Goal: Task Accomplishment & Management: Manage account settings

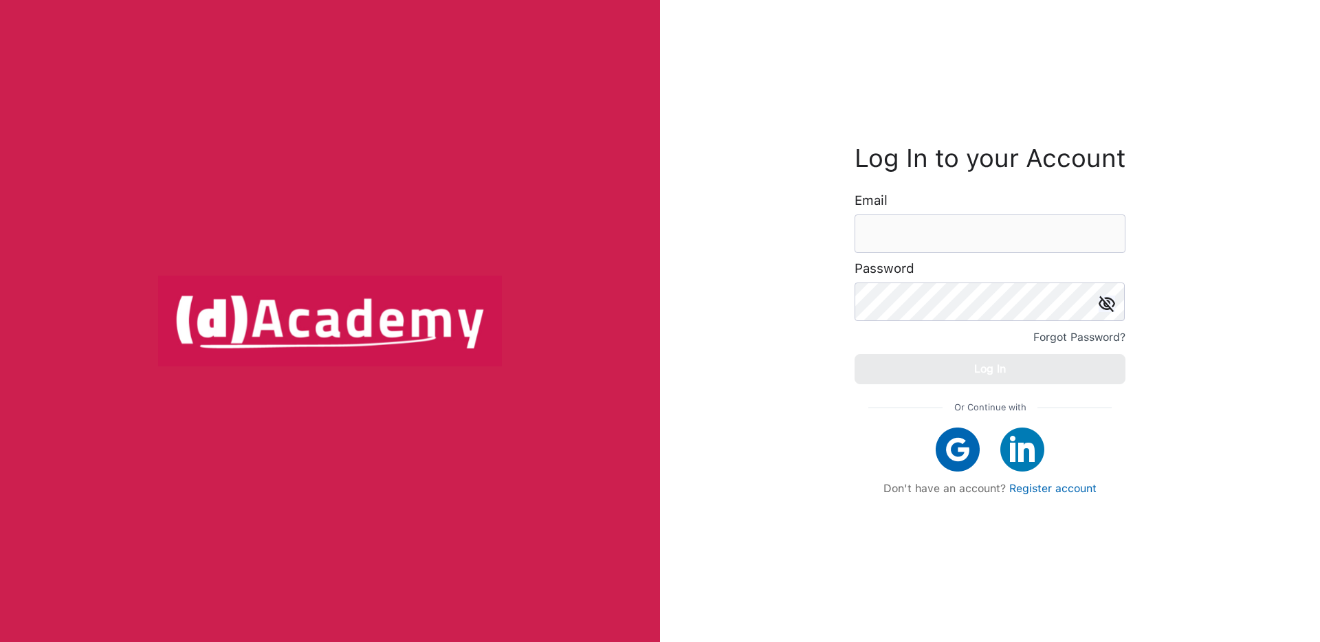
click at [960, 439] on img at bounding box center [958, 450] width 44 height 44
click at [972, 228] on input "email" at bounding box center [990, 234] width 271 height 39
type input "*"
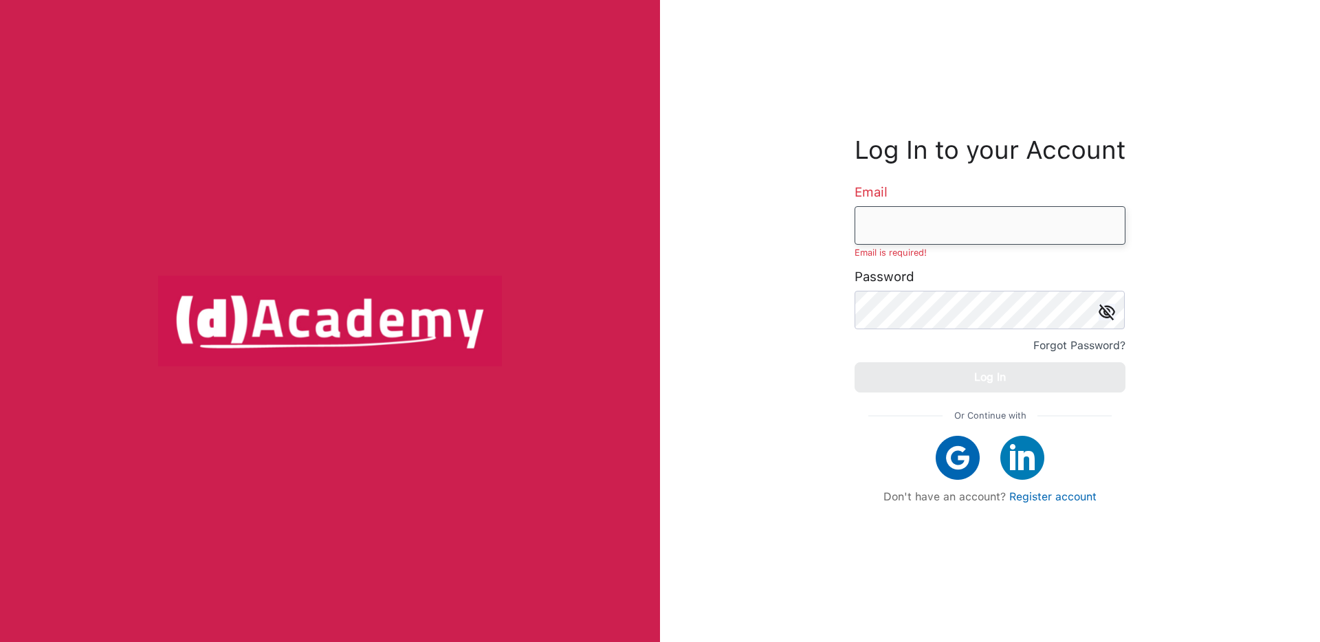
type input "**********"
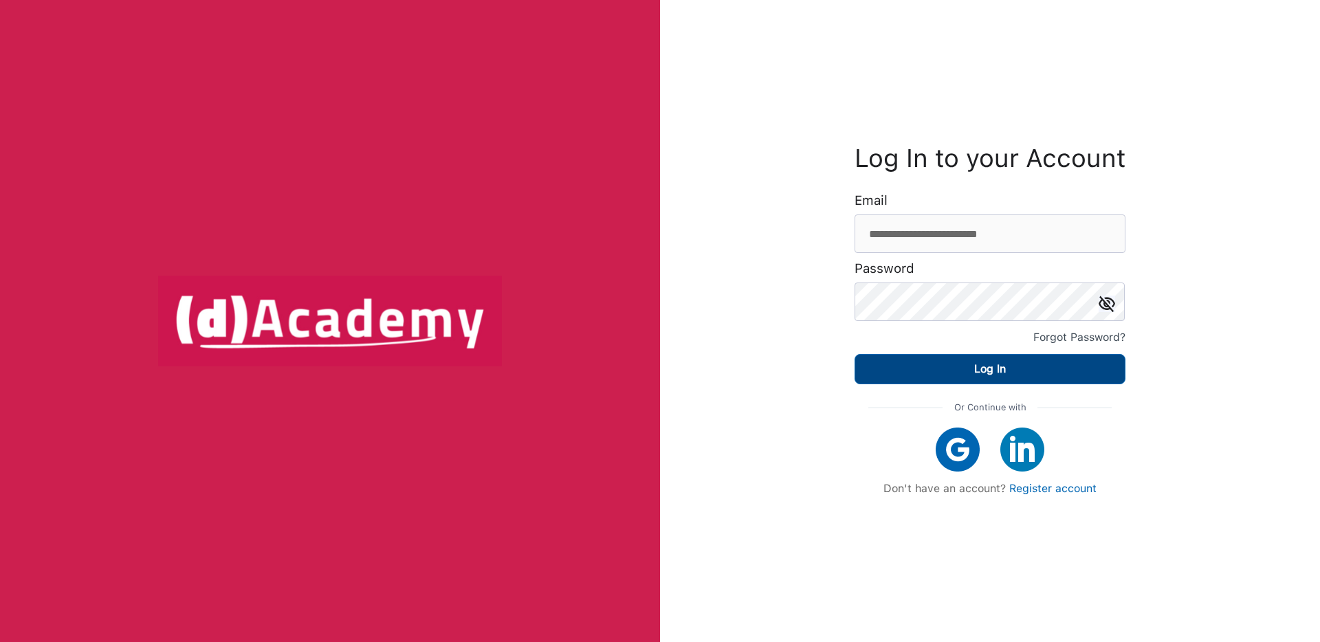
click at [1111, 376] on button "Log In" at bounding box center [990, 369] width 271 height 30
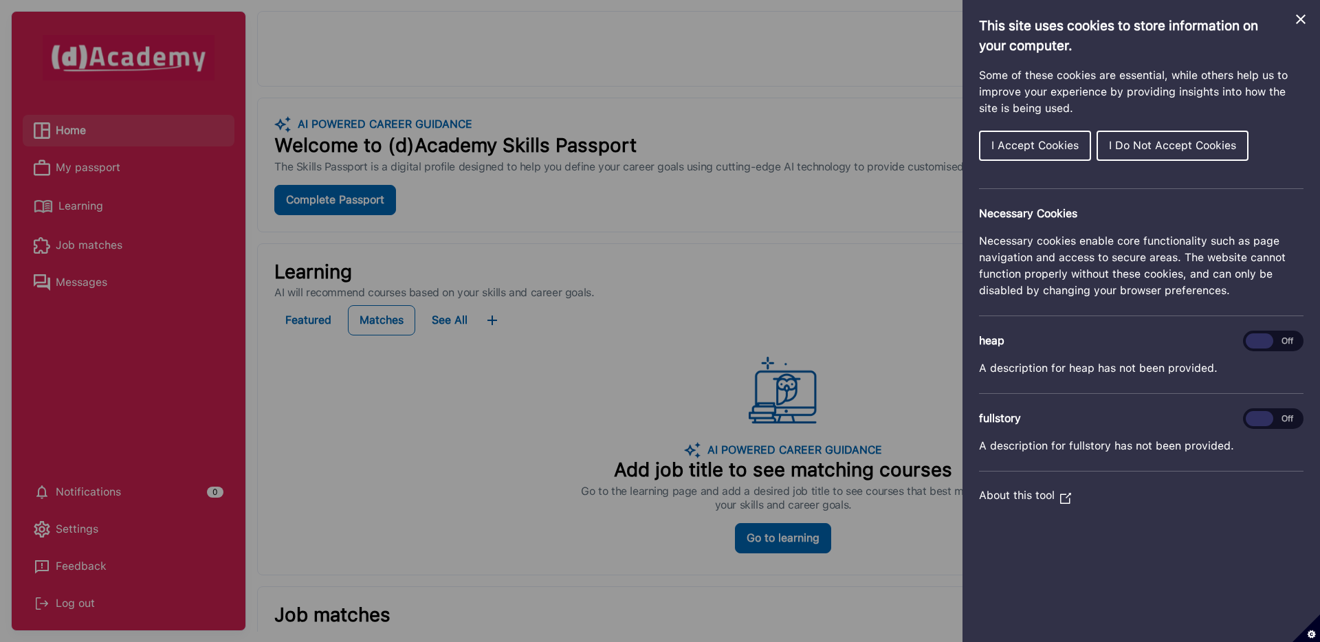
click at [1043, 157] on button "I Accept Cookies" at bounding box center [1035, 146] width 112 height 30
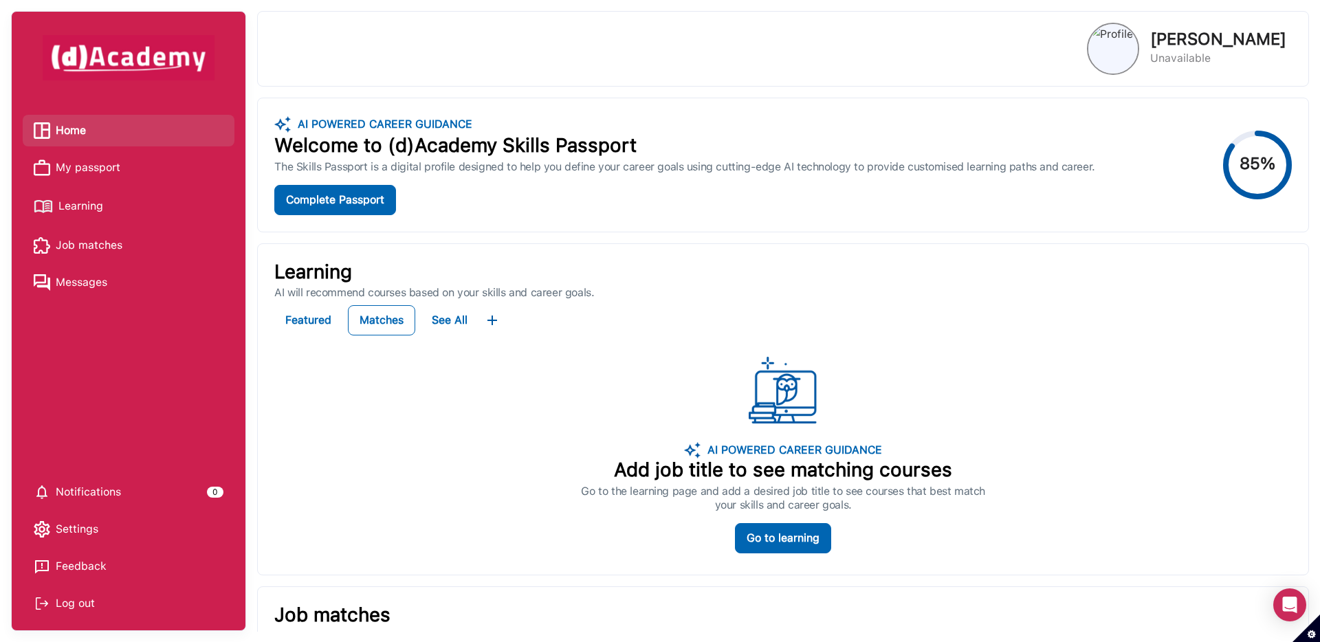
click at [111, 166] on span "My passport" at bounding box center [88, 167] width 65 height 21
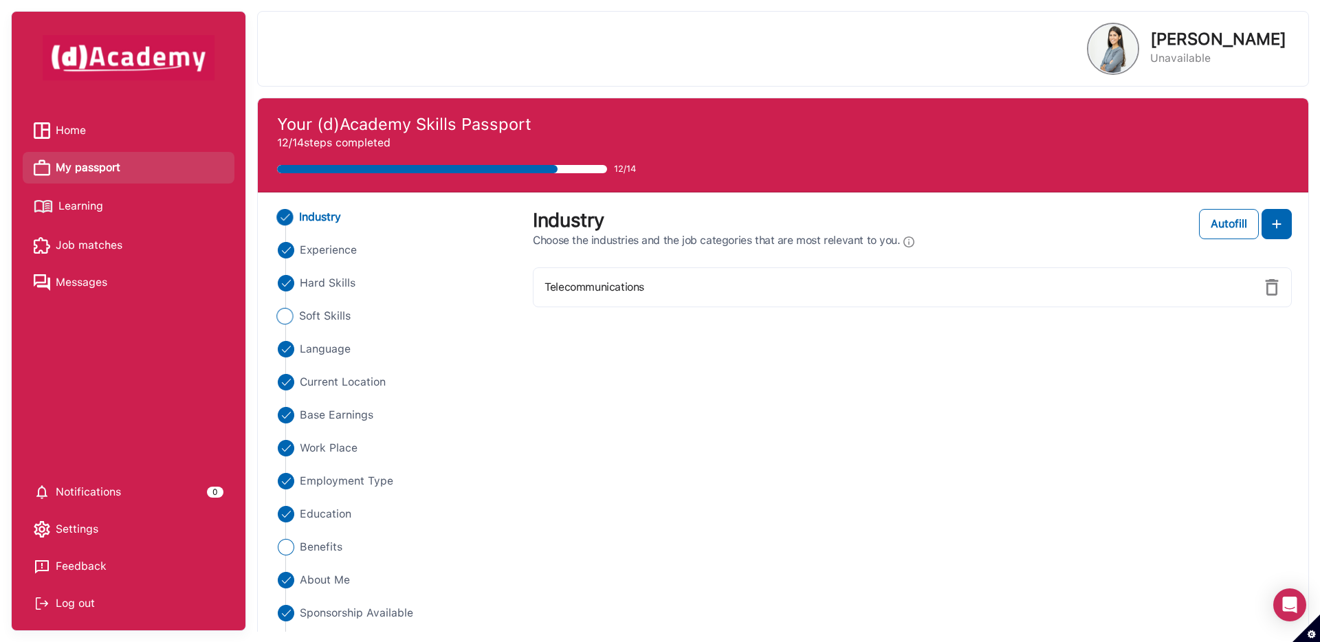
click at [333, 316] on span "Soft Skills" at bounding box center [325, 316] width 52 height 17
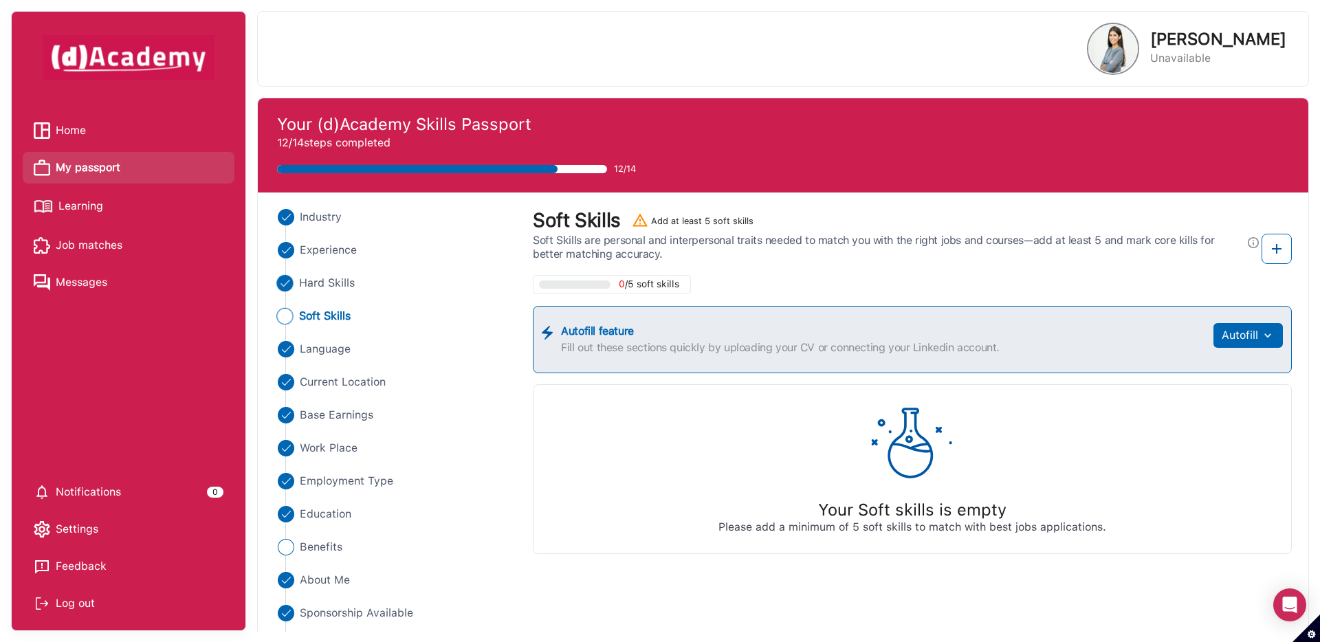
click at [340, 284] on span "Hard Skills" at bounding box center [327, 283] width 56 height 17
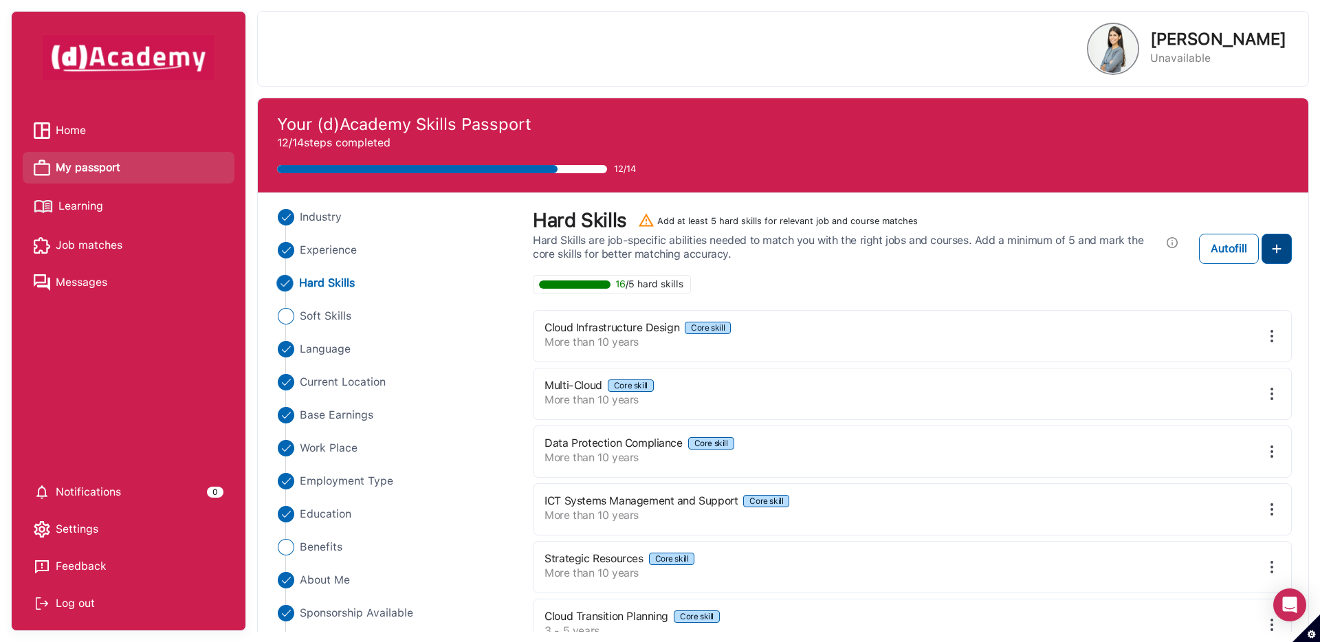
click at [1279, 241] on img at bounding box center [1277, 249] width 17 height 17
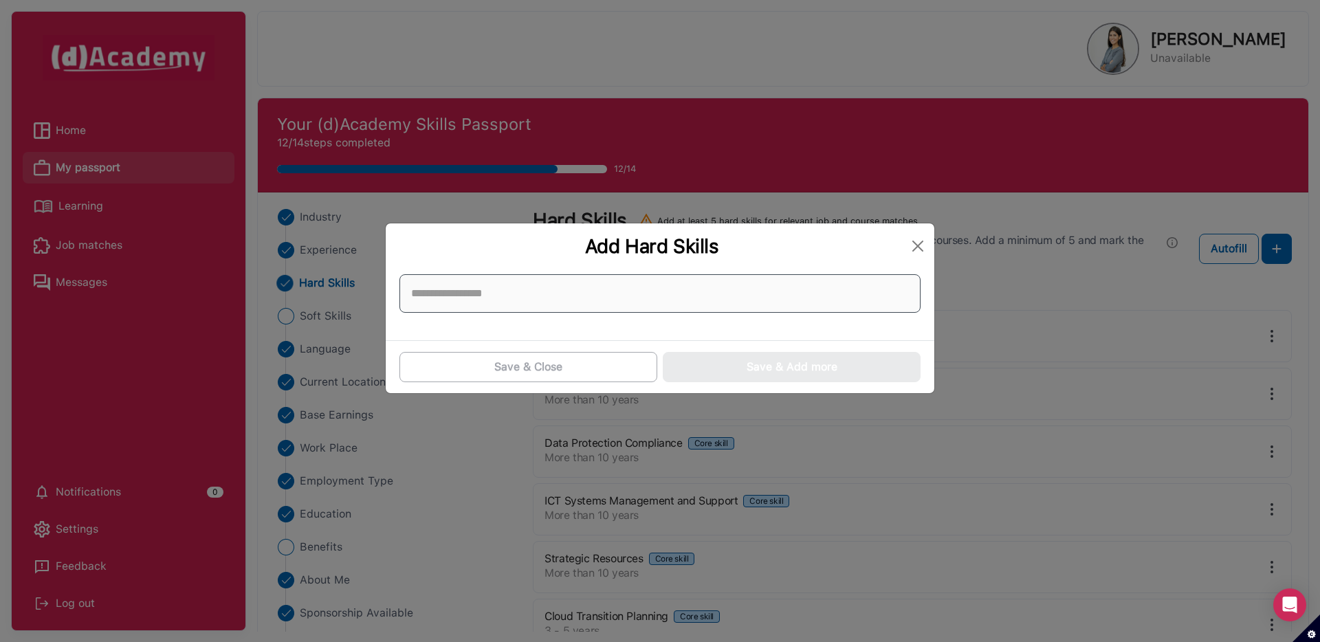
click at [875, 278] on input at bounding box center [659, 293] width 521 height 39
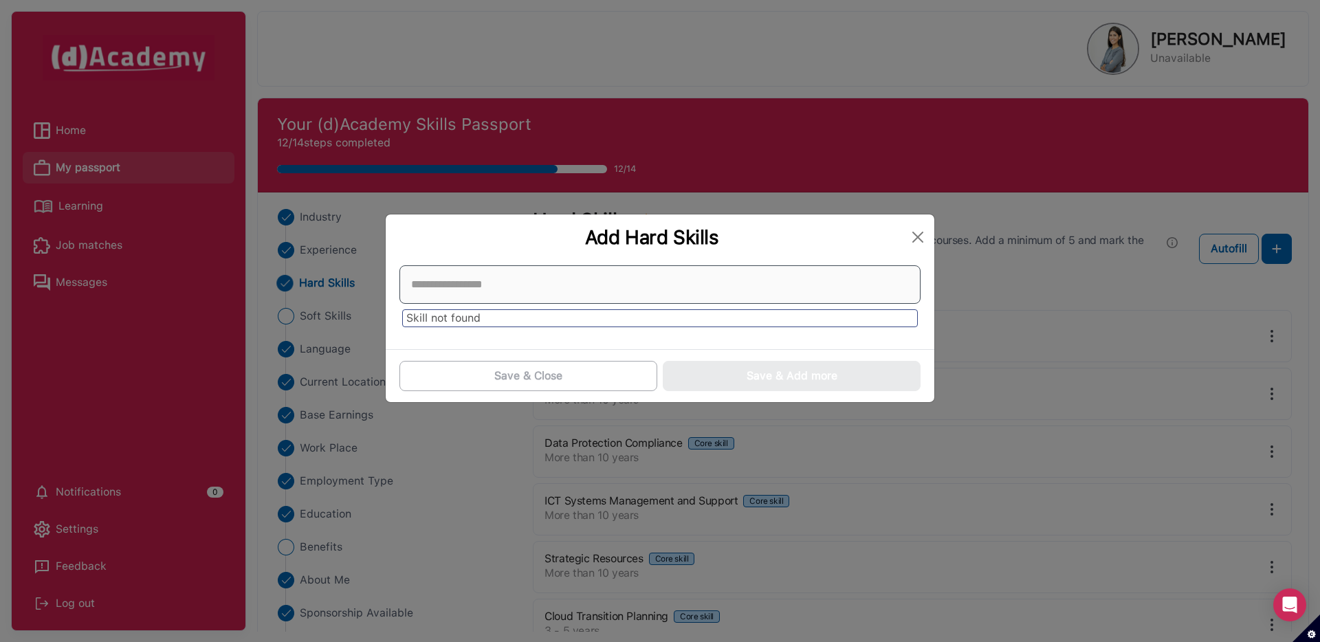
click at [759, 295] on input at bounding box center [659, 284] width 521 height 39
type input "*"
click at [913, 241] on button "Close" at bounding box center [918, 237] width 22 height 22
